Goal: Find specific page/section: Find specific page/section

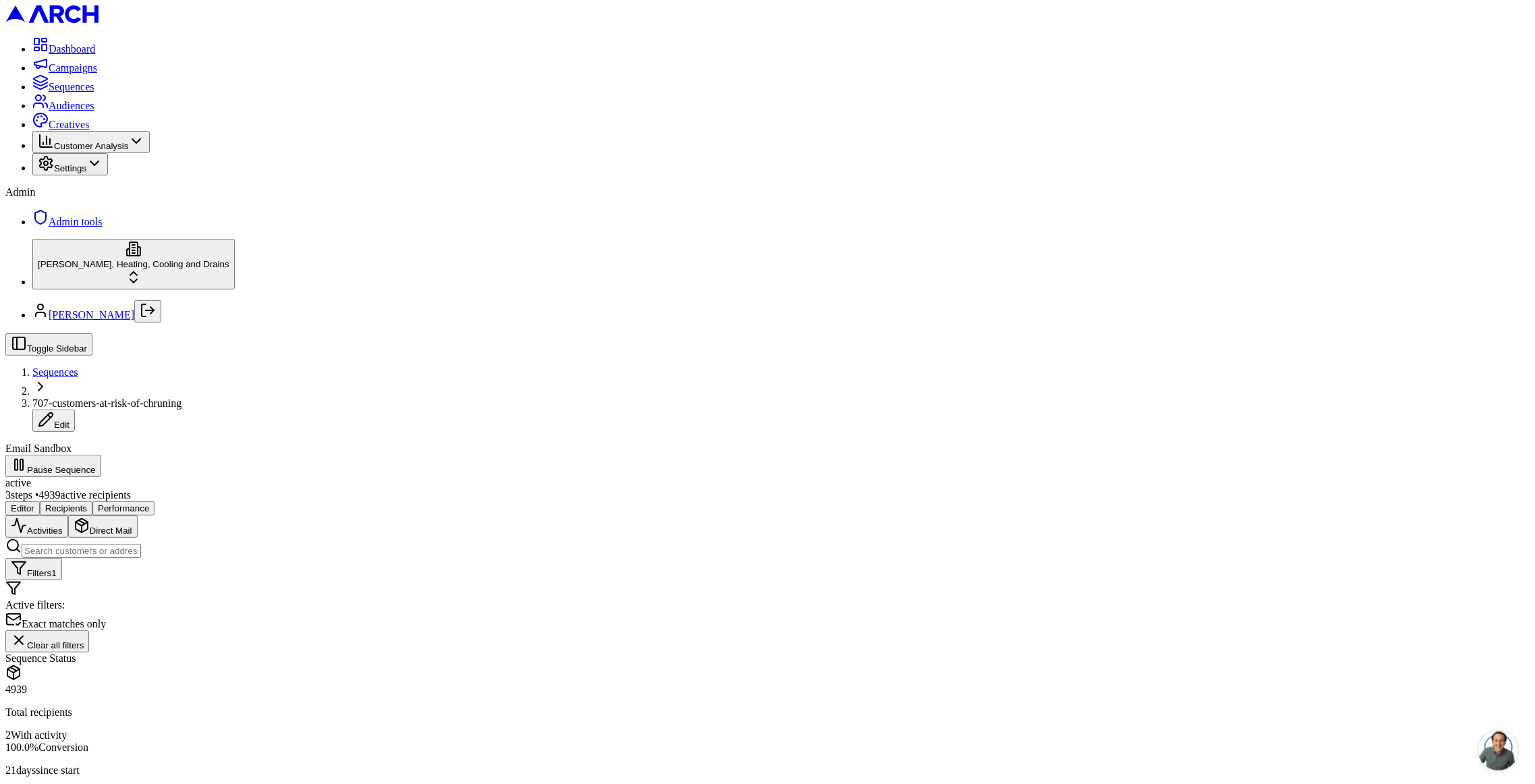
click at [84, 640] on span "Clear all filters" at bounding box center [55, 646] width 57 height 10
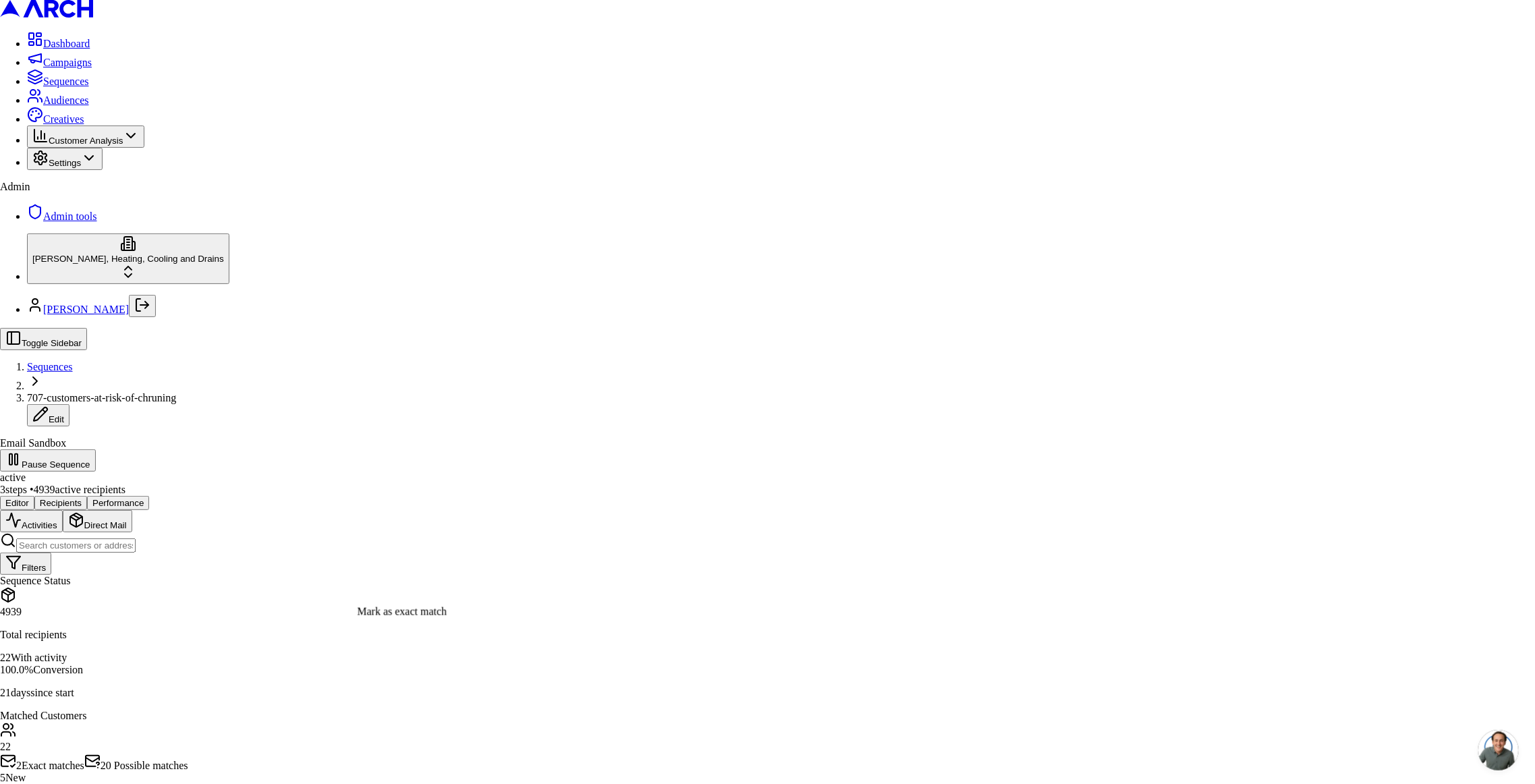
click at [411, 617] on div "Mark as exact match" at bounding box center [402, 612] width 90 height 12
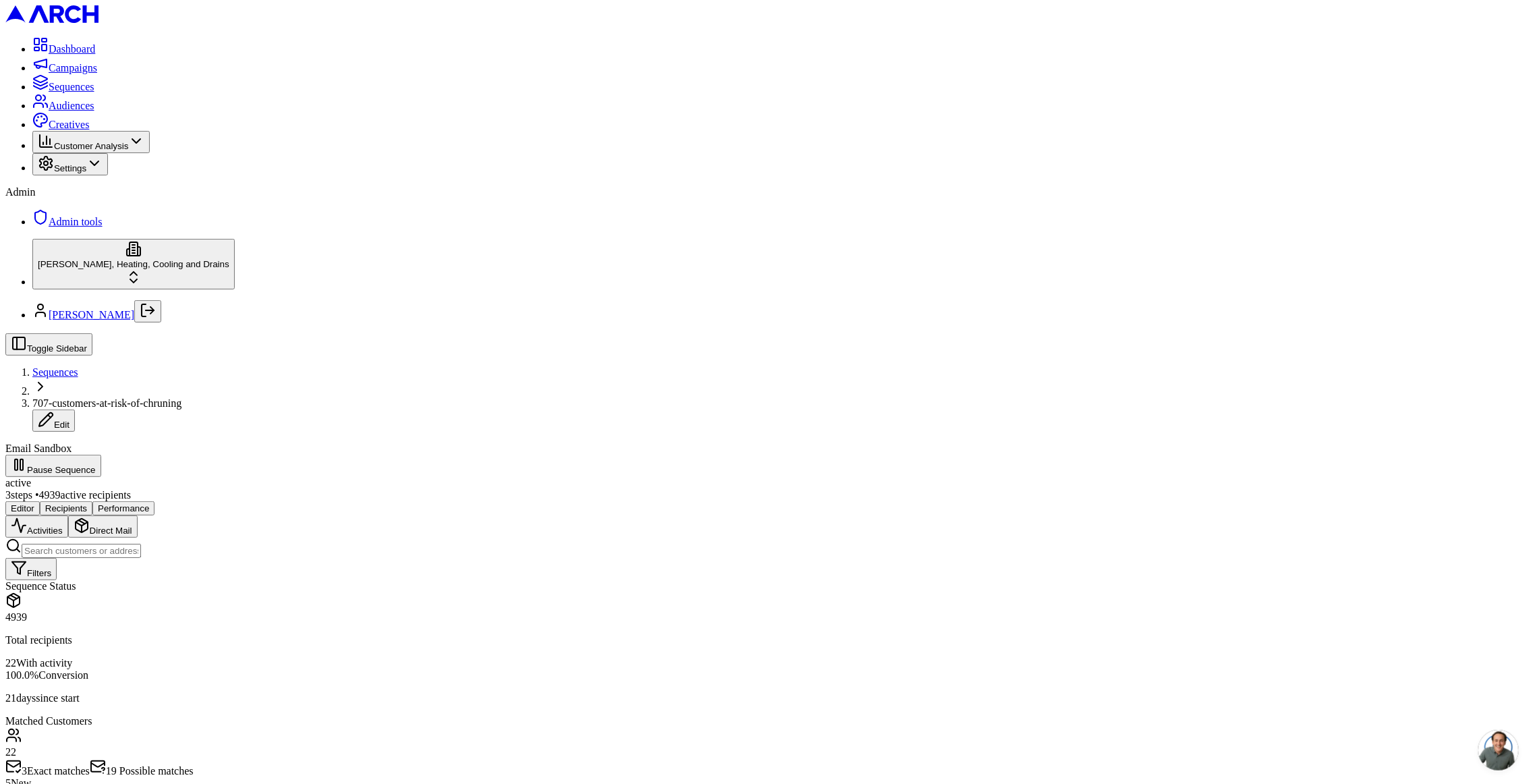
copy div "Activity Types"
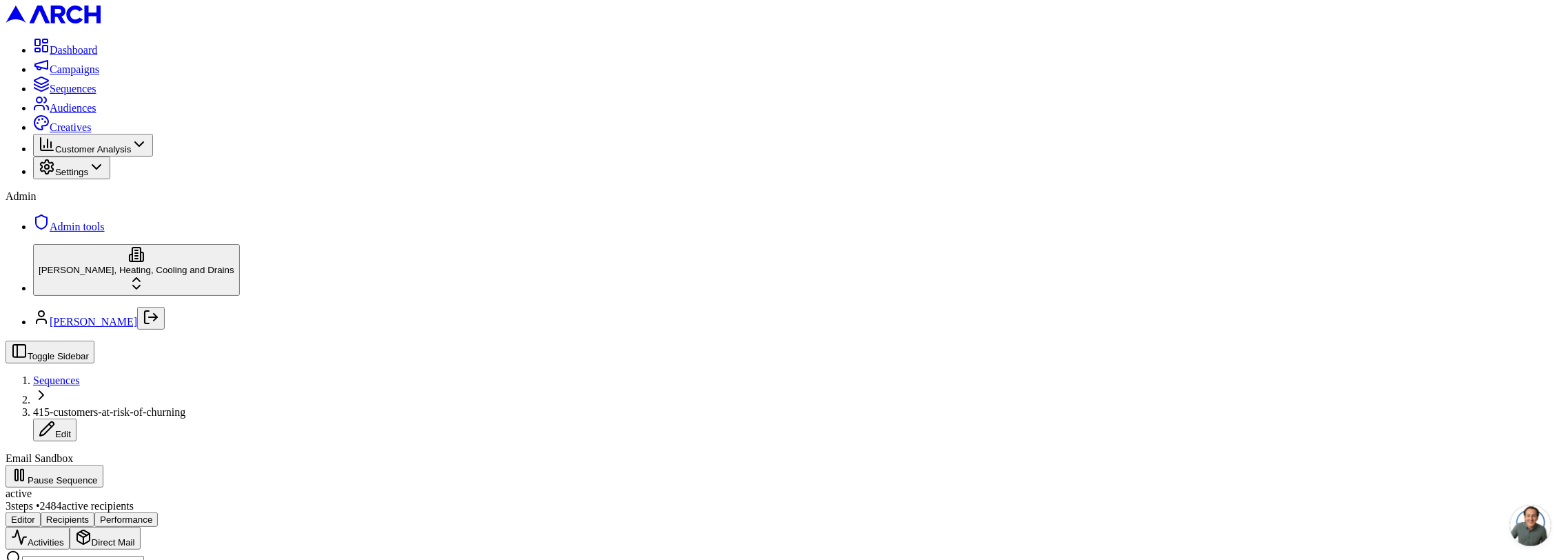
scroll to position [138, 0]
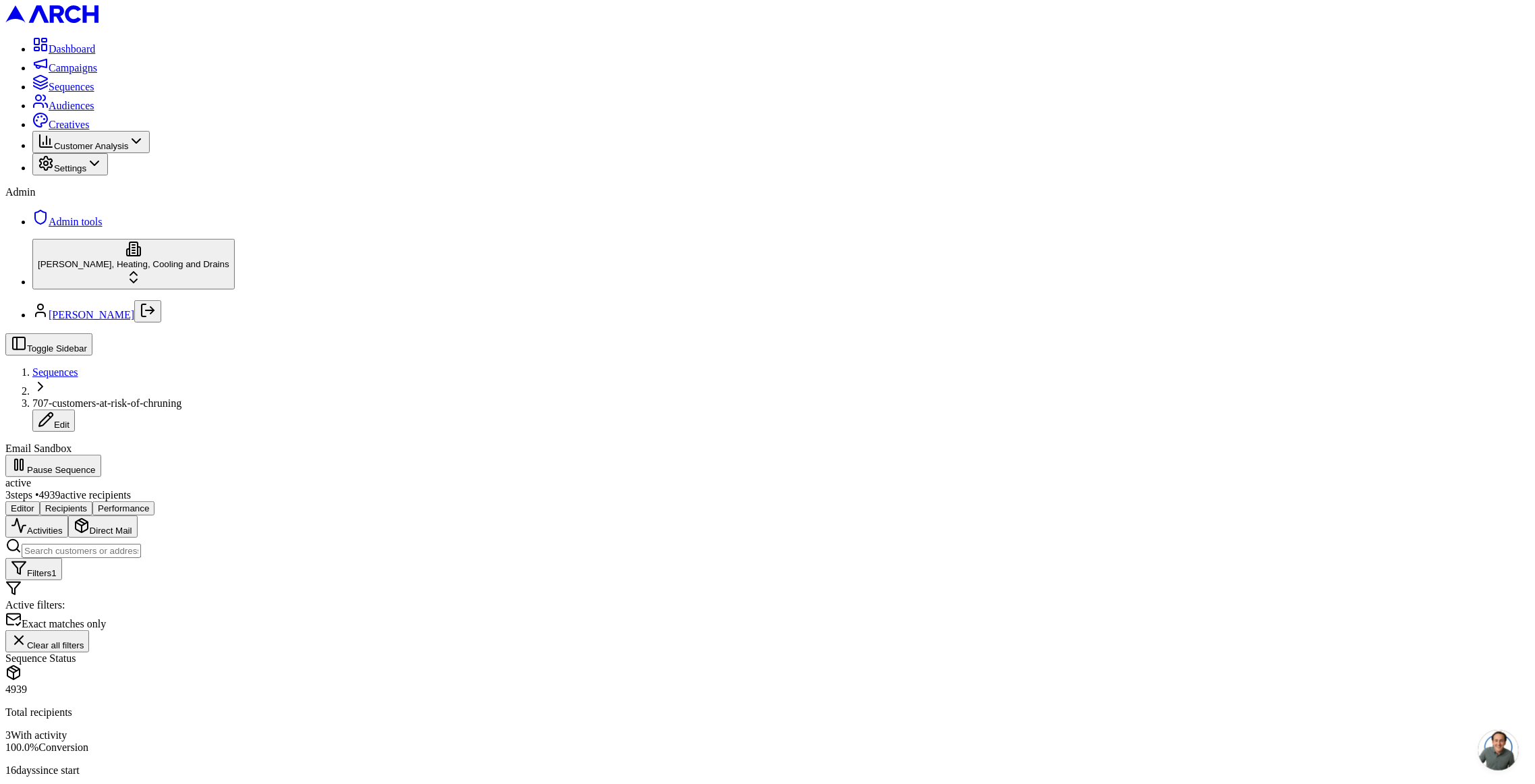
click at [79, 367] on span "Sequences" at bounding box center [55, 372] width 46 height 11
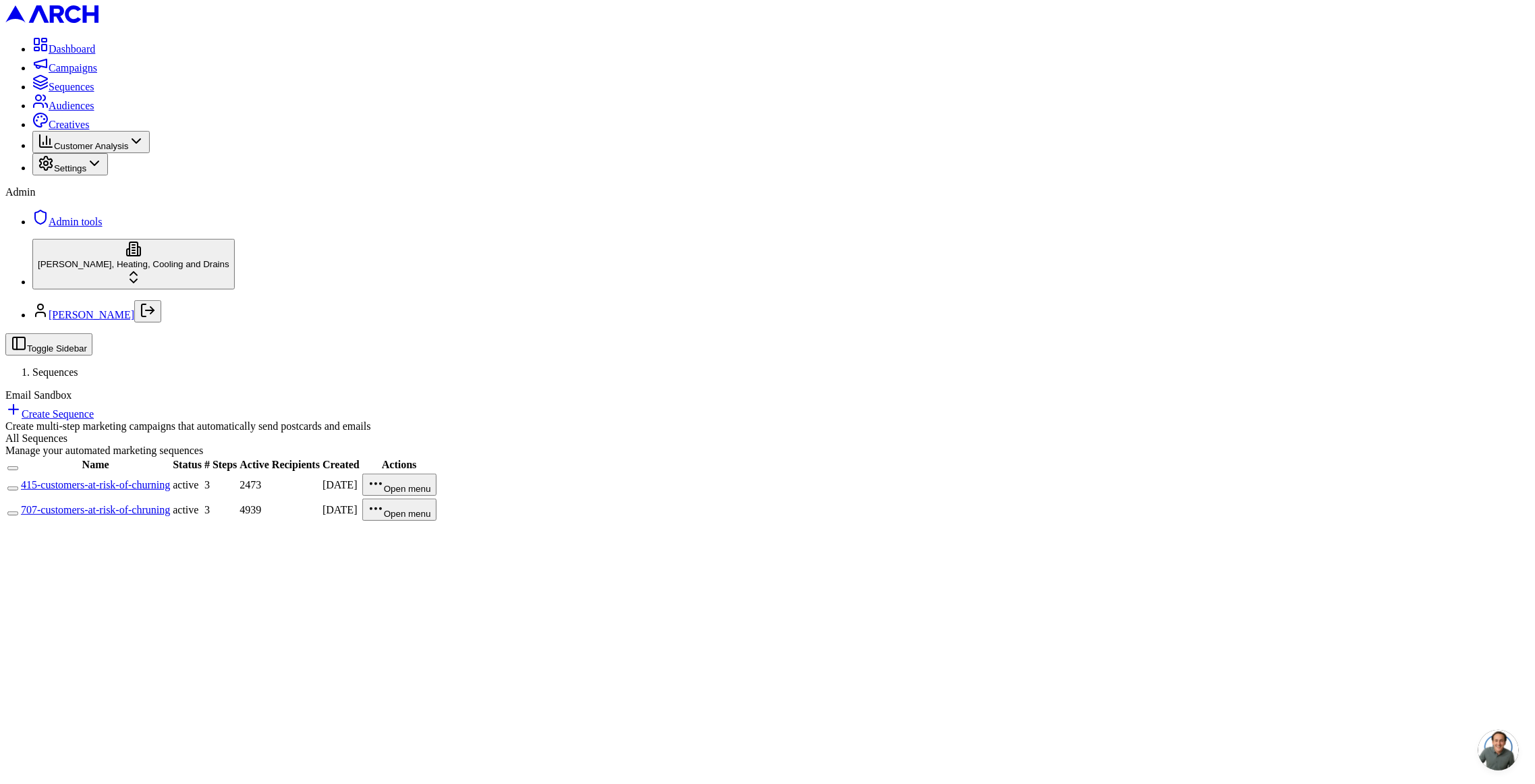
click at [170, 504] on link "707-customers-at-risk-of-chruning" at bounding box center [95, 509] width 149 height 11
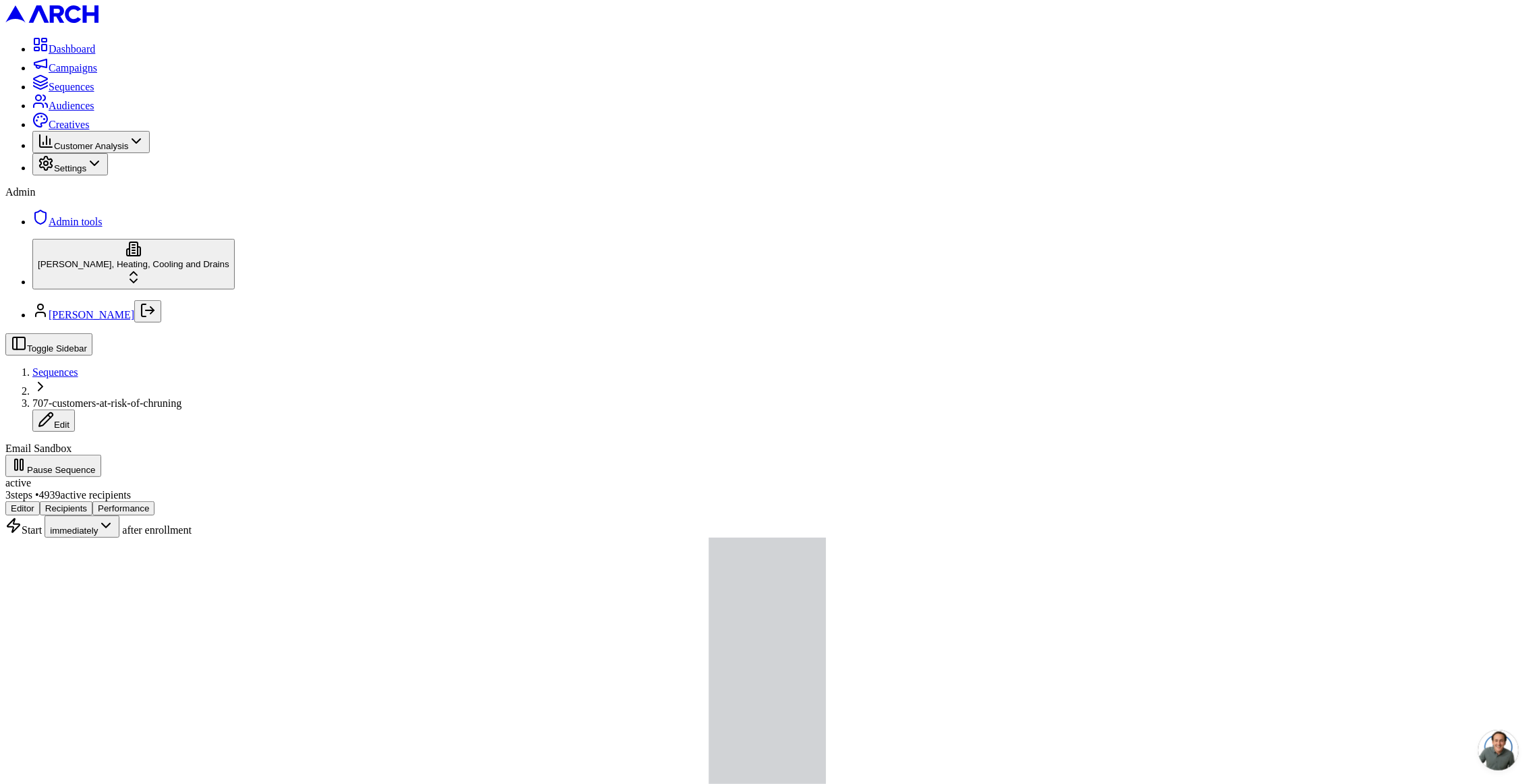
click at [79, 367] on span "Sequences" at bounding box center [55, 372] width 46 height 11
